Goal: Transaction & Acquisition: Obtain resource

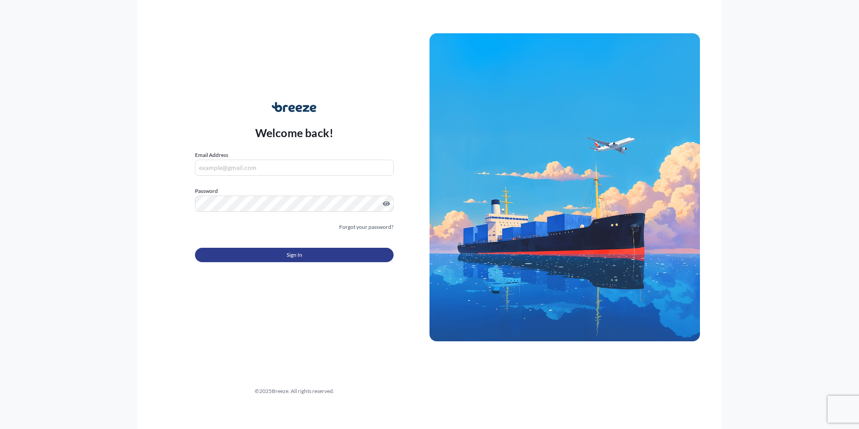
type input "[EMAIL_ADDRESS][DOMAIN_NAME]"
click at [254, 258] on button "Sign In" at bounding box center [294, 255] width 199 height 14
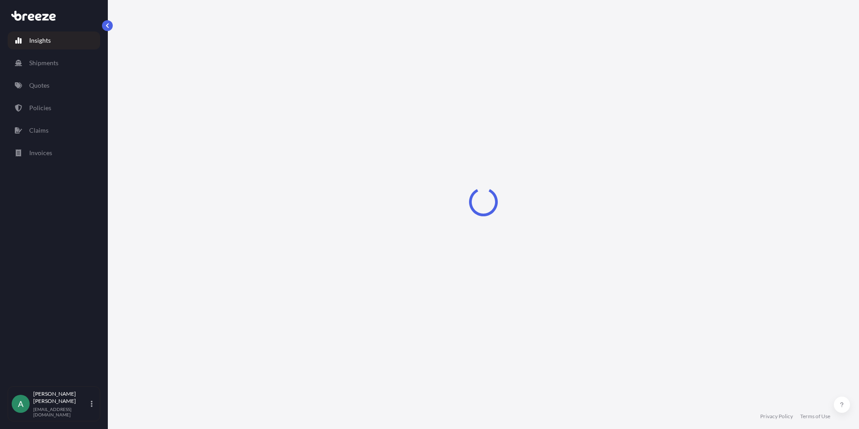
select select "2025"
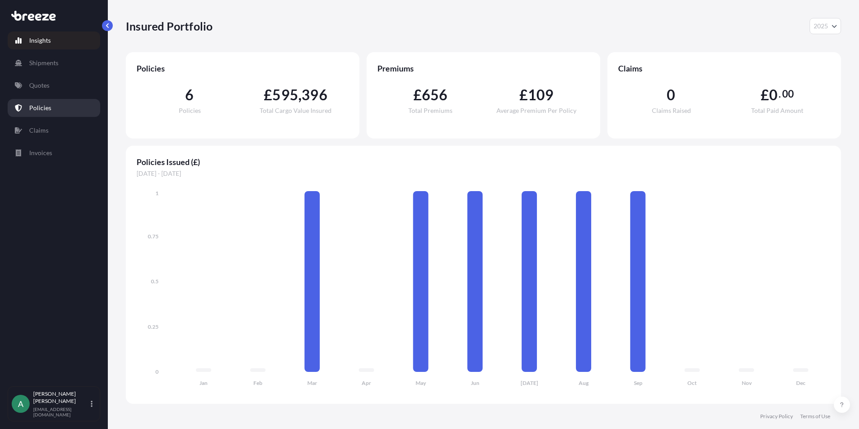
click at [51, 111] on link "Policies" at bounding box center [54, 108] width 93 height 18
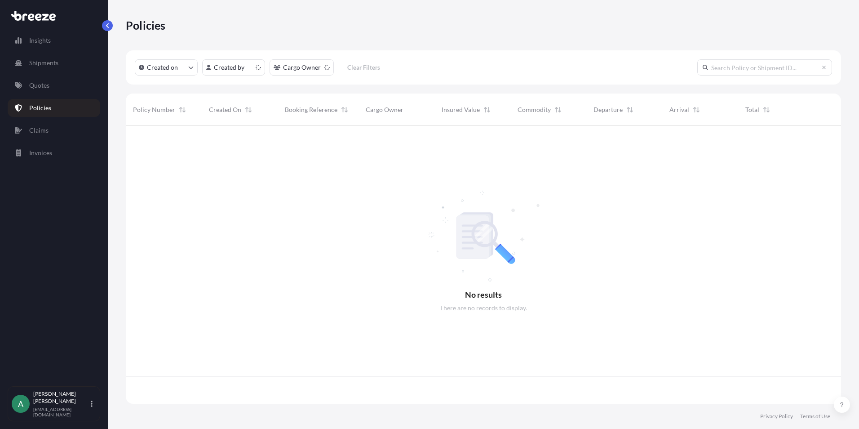
scroll to position [276, 709]
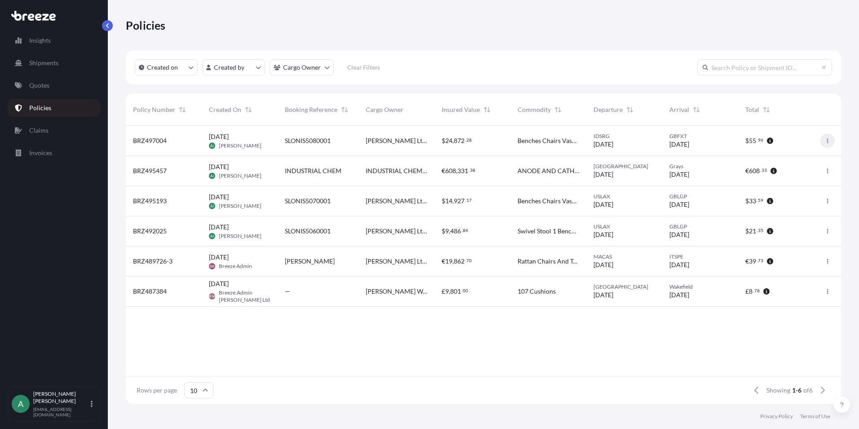
click at [828, 141] on icon "button" at bounding box center [827, 140] width 1 height 4
click at [797, 146] on p "Duplicate quote" at bounding box center [778, 142] width 45 height 9
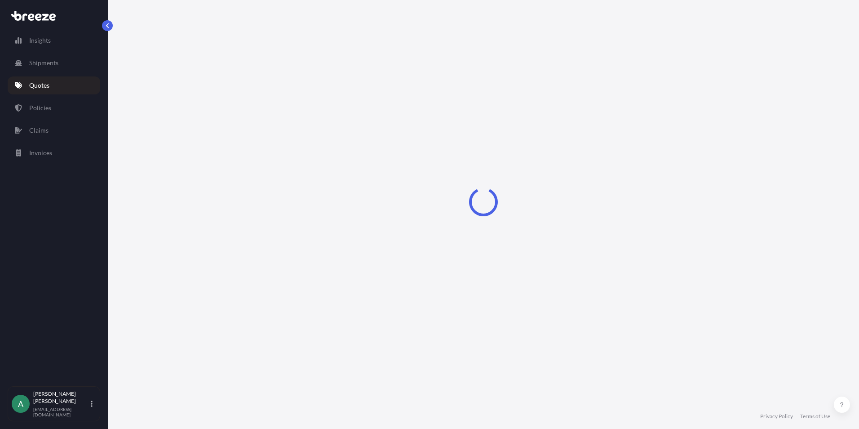
select select "Sea"
select select "Road"
select select "1"
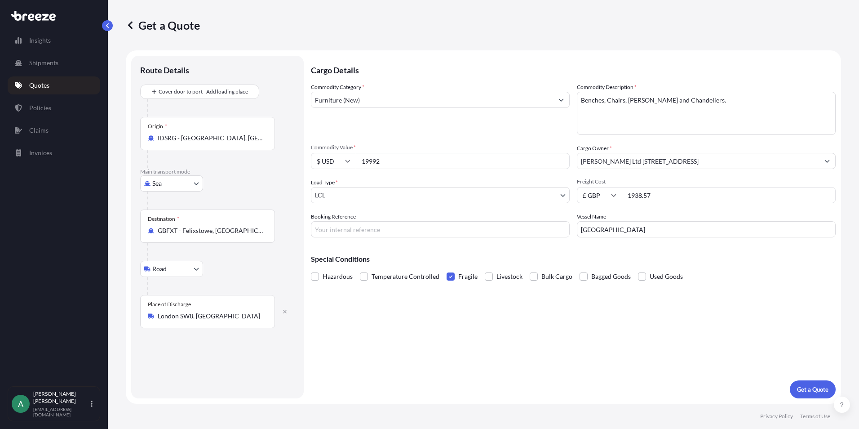
click at [194, 180] on body "Insights Shipments Quotes Policies Claims Invoices A [PERSON_NAME] [PERSON_NAME…" at bounding box center [429, 214] width 859 height 429
click at [159, 221] on span "Air" at bounding box center [161, 222] width 9 height 9
select select "Air"
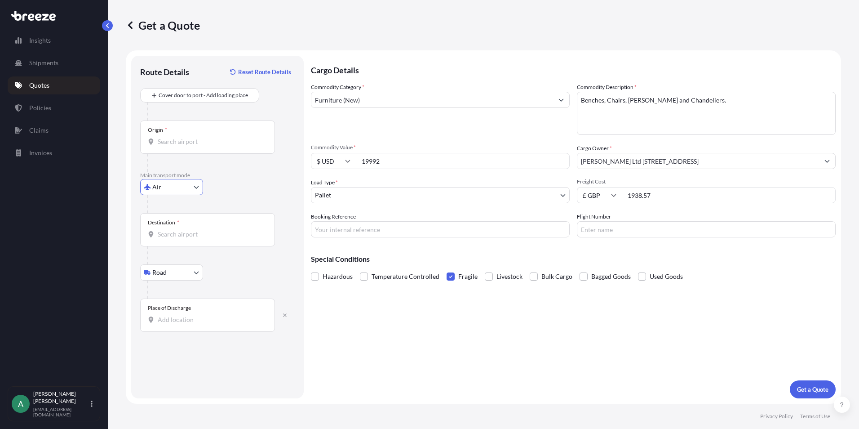
click at [205, 140] on input "Origin *" at bounding box center [211, 141] width 106 height 9
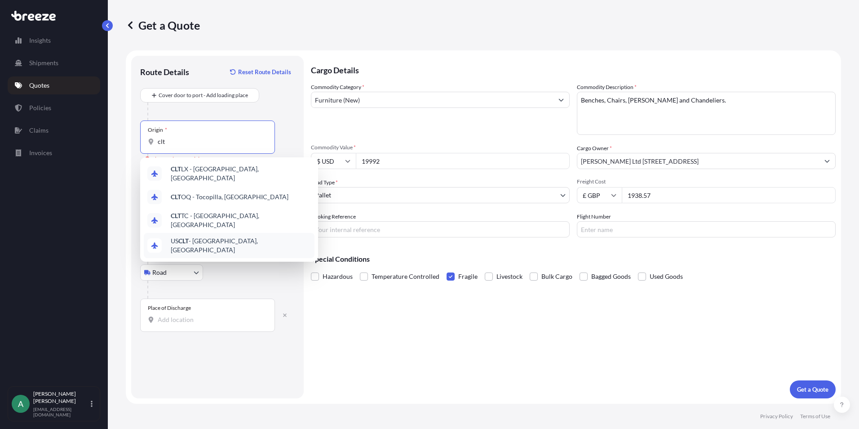
click at [213, 233] on div "US CLT - [GEOGRAPHIC_DATA], [GEOGRAPHIC_DATA]" at bounding box center [229, 245] width 171 height 25
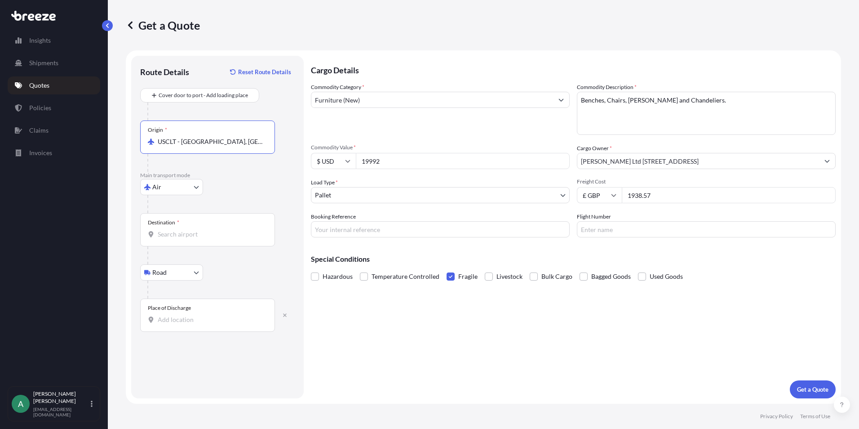
type input "USCLT - [GEOGRAPHIC_DATA], [GEOGRAPHIC_DATA]"
click at [190, 230] on input "Destination *" at bounding box center [211, 234] width 106 height 9
click at [184, 226] on div "Destination *" at bounding box center [207, 229] width 135 height 33
click at [184, 230] on input "Destination * Please select a destination" at bounding box center [211, 234] width 106 height 9
click at [200, 231] on input "LINANTE" at bounding box center [211, 234] width 106 height 9
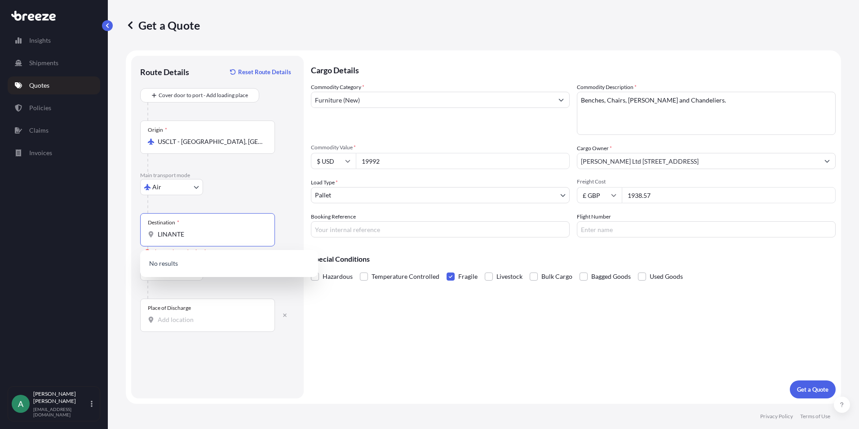
drag, startPoint x: 69, startPoint y: 227, endPoint x: 60, endPoint y: 225, distance: 9.1
click at [62, 226] on div "Insights Shipments Quotes Policies Claims Invoices A [PERSON_NAME] [PERSON_NAME…" at bounding box center [429, 214] width 859 height 429
type input "E"
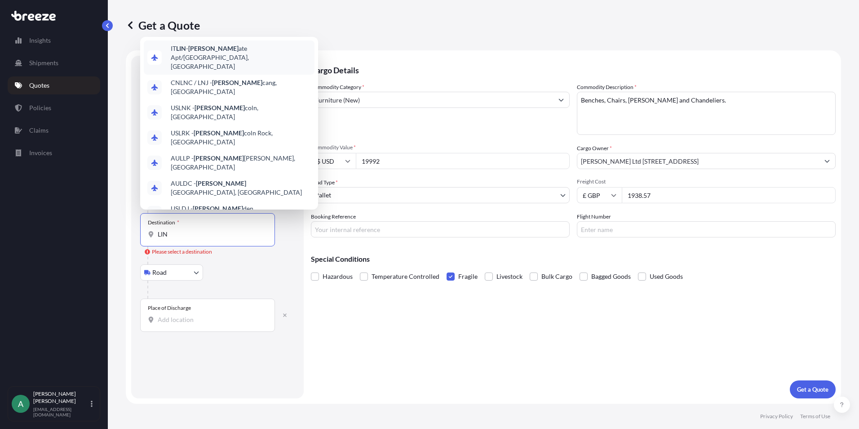
click at [244, 49] on span "IT [PERSON_NAME] ate Apt/[GEOGRAPHIC_DATA], [GEOGRAPHIC_DATA]" at bounding box center [241, 57] width 140 height 27
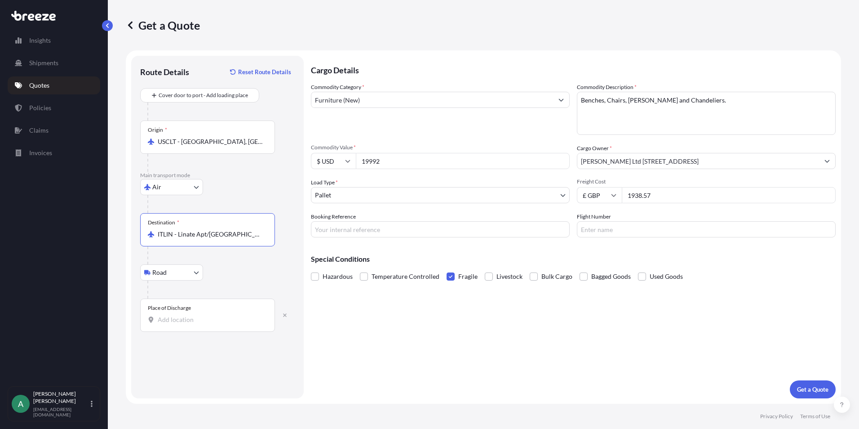
type input "ITLIN - Linate Apt/[GEOGRAPHIC_DATA], [GEOGRAPHIC_DATA]"
drag, startPoint x: 704, startPoint y: 104, endPoint x: 542, endPoint y: 98, distance: 162.3
click at [548, 99] on div "Commodity Category * Furniture (New) Commodity Description * Benches, Chairs, V…" at bounding box center [573, 160] width 525 height 155
paste textarea "brass metal table lamps"
type textarea "brass metal table lamps"
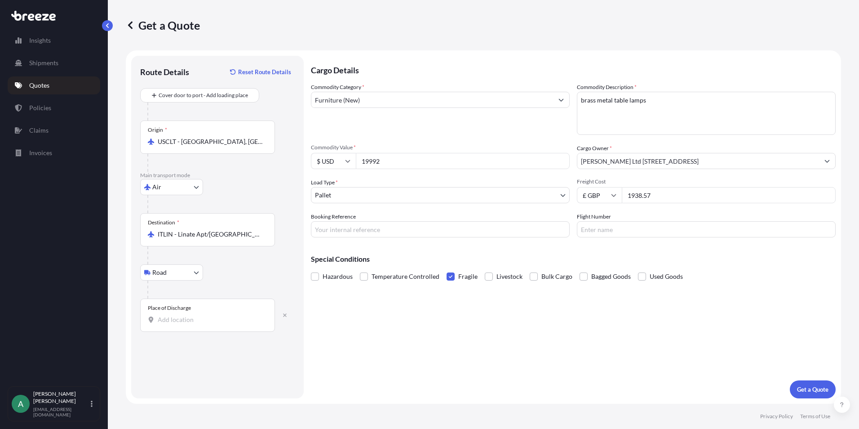
drag, startPoint x: 390, startPoint y: 158, endPoint x: 238, endPoint y: 170, distance: 152.4
click at [238, 170] on form "Route Details Reset Route Details Cover door to port - Add loading place Place …" at bounding box center [484, 226] width 716 height 353
type input "23560"
click at [680, 198] on input "1938.57" at bounding box center [729, 195] width 214 height 16
drag, startPoint x: 606, startPoint y: 203, endPoint x: 574, endPoint y: 211, distance: 33.8
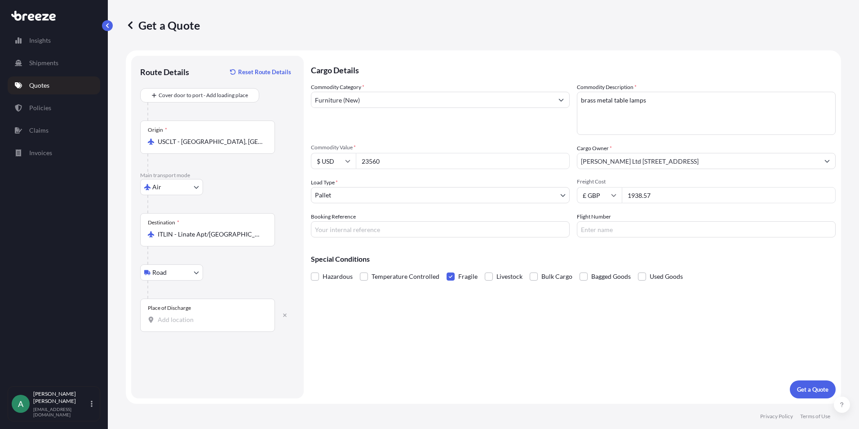
click at [574, 211] on div "Commodity Category * Furniture (New) Commodity Description * Benches, Chairs, V…" at bounding box center [573, 160] width 525 height 155
drag, startPoint x: 659, startPoint y: 191, endPoint x: 543, endPoint y: 205, distance: 116.8
click at [537, 205] on div "Commodity Category * Furniture (New) Commodity Description * Benches, Chairs, V…" at bounding box center [573, 160] width 525 height 155
type input "5000"
click at [400, 225] on input "Booking Reference" at bounding box center [440, 229] width 259 height 16
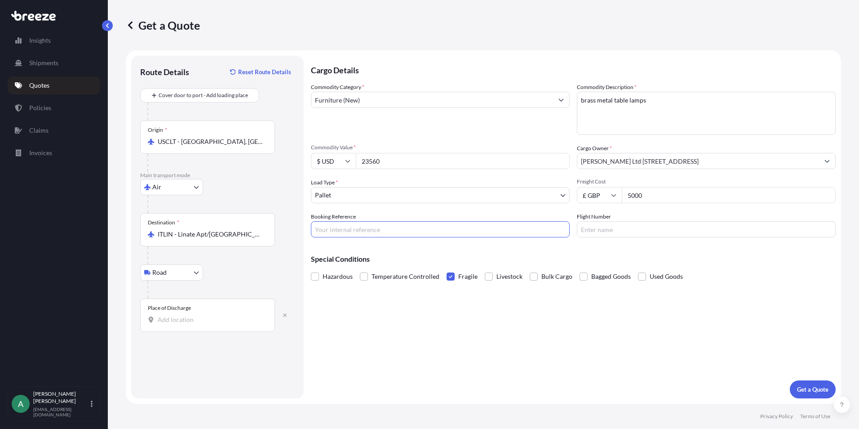
click at [684, 355] on div "Cargo Details Commodity Category * Furniture (New) Commodity Description * Benc…" at bounding box center [573, 227] width 525 height 342
click at [348, 227] on input "Booking Reference" at bounding box center [440, 229] width 259 height 16
type input "AIR MOSCHINO"
click at [806, 386] on p "Get a Quote" at bounding box center [812, 389] width 31 height 9
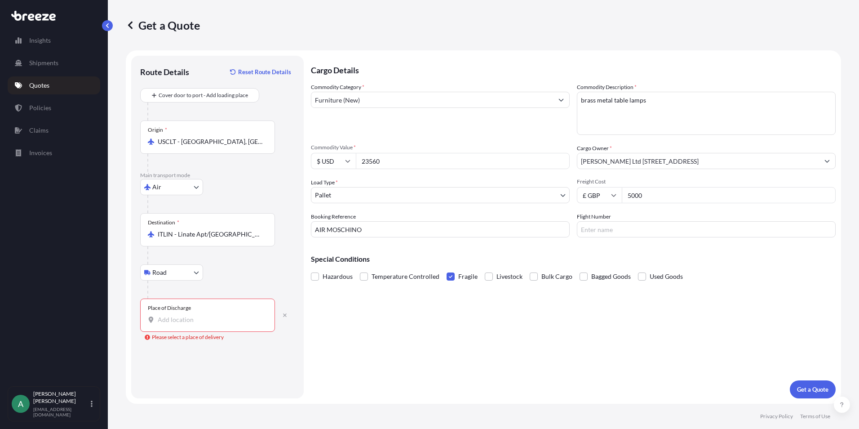
click at [183, 312] on div "Place of Discharge" at bounding box center [207, 314] width 135 height 33
click at [183, 315] on input "Place of Discharge Please select a place of delivery" at bounding box center [211, 319] width 106 height 9
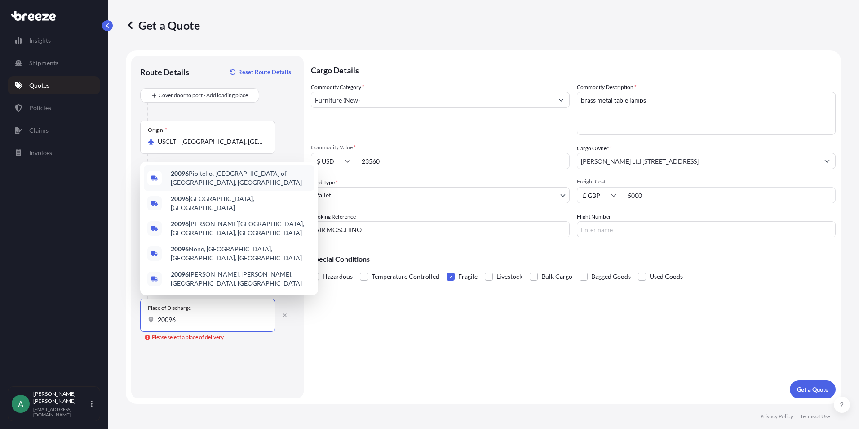
click at [253, 187] on span "20096 [GEOGRAPHIC_DATA], [GEOGRAPHIC_DATA] of [GEOGRAPHIC_DATA], [GEOGRAPHIC_DA…" at bounding box center [241, 178] width 140 height 18
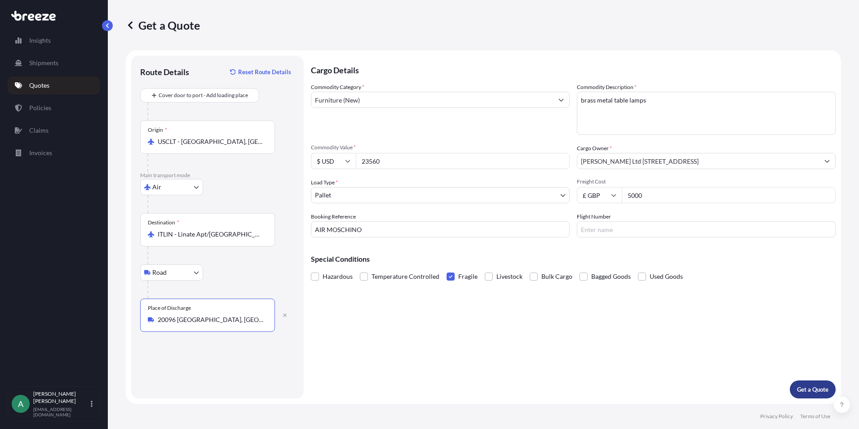
type input "20096 [GEOGRAPHIC_DATA], [GEOGRAPHIC_DATA] of [GEOGRAPHIC_DATA], [GEOGRAPHIC_DA…"
click at [818, 392] on p "Get a Quote" at bounding box center [812, 389] width 31 height 9
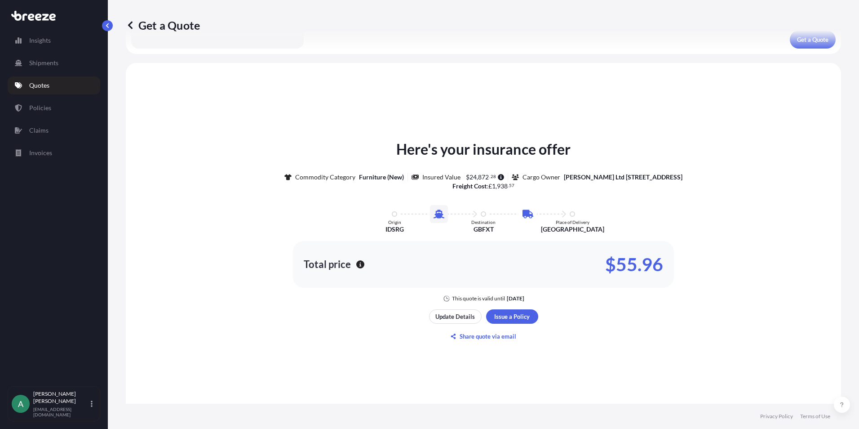
scroll to position [418, 0]
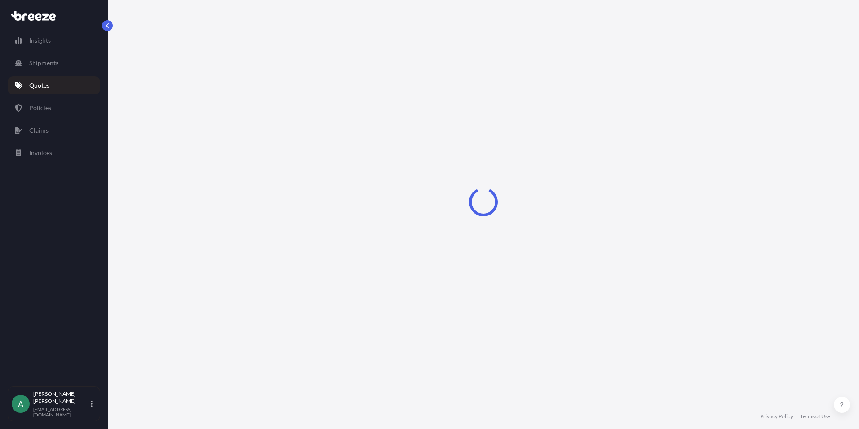
select select "Air"
select select "Road"
select select "1"
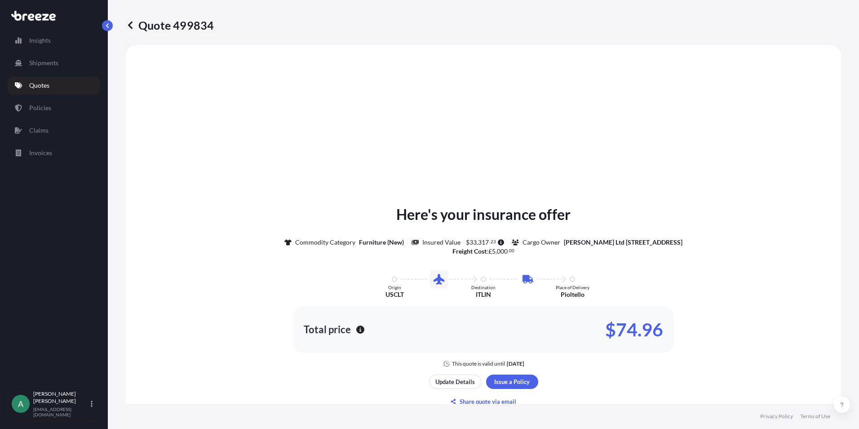
scroll to position [351, 0]
